Goal: Check status: Check status

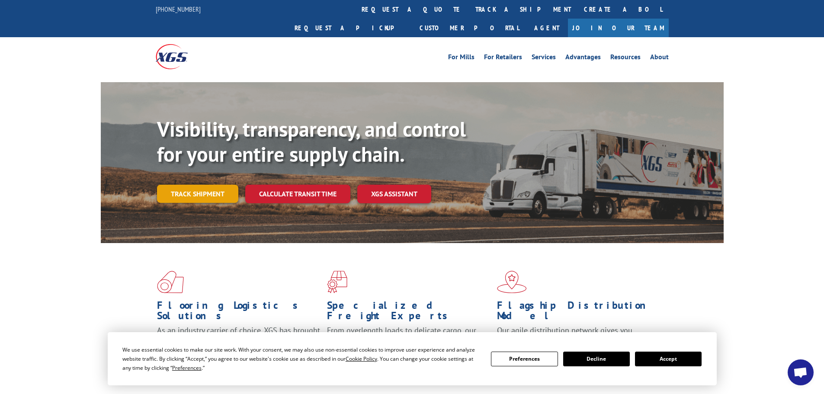
click at [202, 185] on link "Track shipment" at bounding box center [197, 194] width 81 height 18
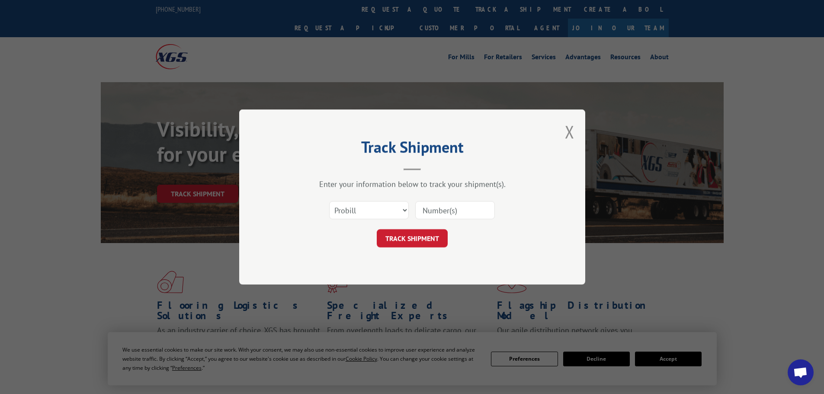
click at [433, 208] on input at bounding box center [455, 210] width 80 height 18
click at [405, 214] on select "Select category... Probill BOL PO" at bounding box center [369, 210] width 80 height 18
select select "bol"
click at [329, 201] on select "Select category... Probill BOL PO" at bounding box center [369, 210] width 80 height 18
click at [429, 209] on input at bounding box center [455, 210] width 80 height 18
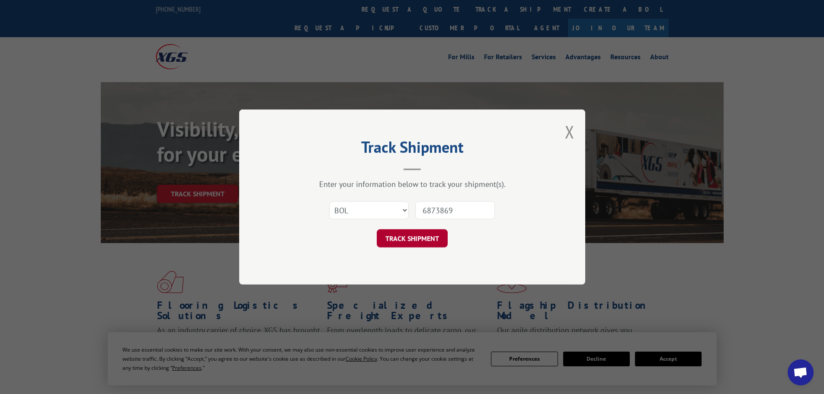
type input "6873869"
click at [425, 243] on button "TRACK SHIPMENT" at bounding box center [412, 238] width 71 height 18
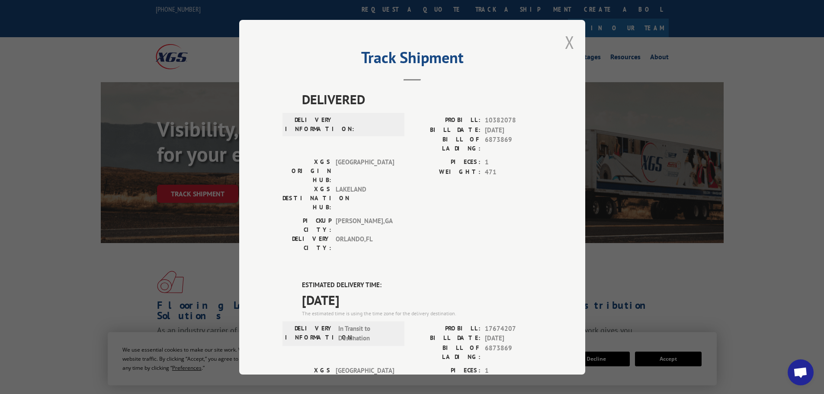
click at [570, 39] on button "Close modal" at bounding box center [570, 42] width 10 height 23
